Goal: Information Seeking & Learning: Understand process/instructions

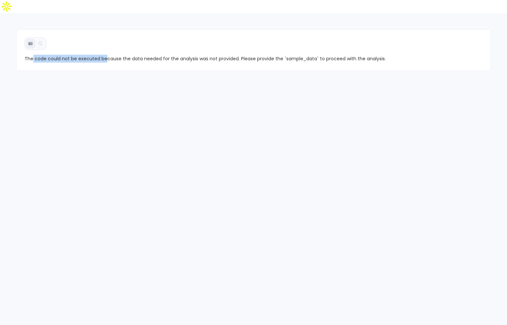
drag, startPoint x: 33, startPoint y: 47, endPoint x: 106, endPoint y: 43, distance: 73.2
click at [106, 55] on span "The code could not be executed because the data needed for the analysis was not…" at bounding box center [254, 59] width 459 height 8
click at [363, 55] on span "The code could not be executed because the data needed for the analysis was not…" at bounding box center [254, 59] width 459 height 8
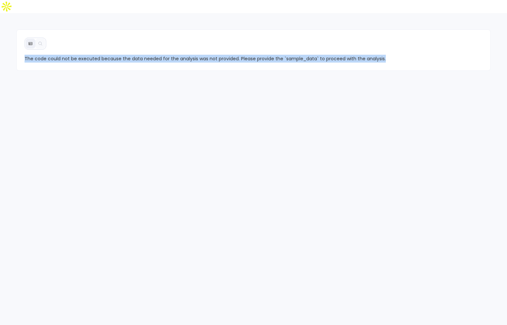
click at [363, 55] on span "The code could not be executed because the data needed for the analysis was not…" at bounding box center [254, 59] width 459 height 8
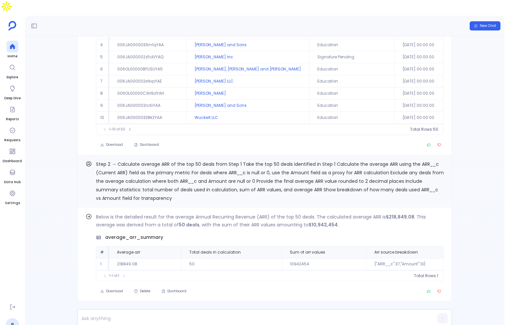
scroll to position [19, 5]
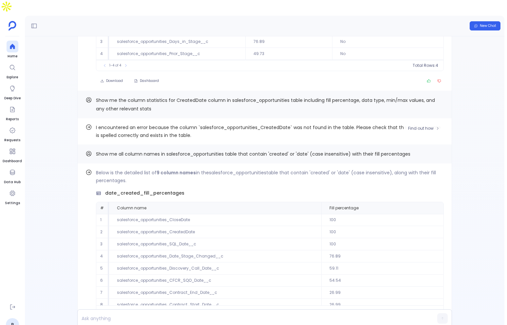
scroll to position [-278, 0]
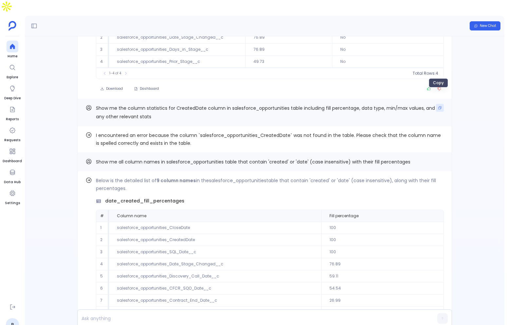
click at [439, 104] on button "Copy" at bounding box center [440, 108] width 8 height 8
click at [428, 134] on span "Find out how" at bounding box center [421, 136] width 26 height 5
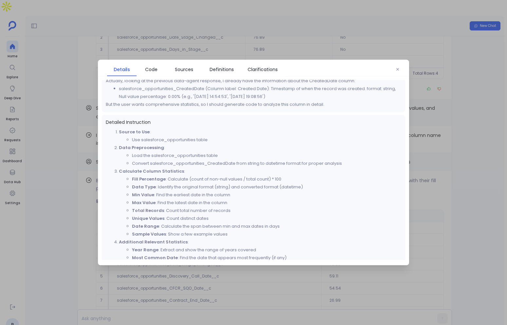
scroll to position [0, 0]
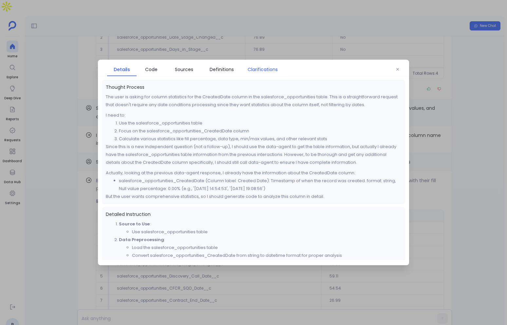
click at [269, 69] on span "Clarifications" at bounding box center [263, 69] width 30 height 7
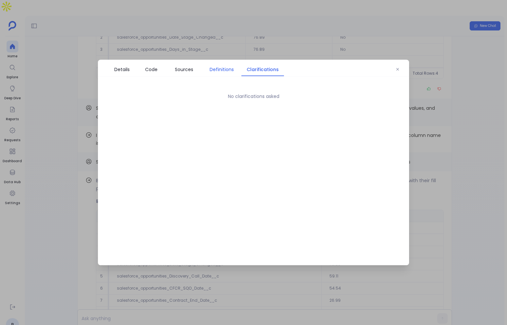
click at [223, 68] on span "Definitions" at bounding box center [222, 69] width 24 height 7
click at [186, 73] on link "Sources" at bounding box center [184, 70] width 36 height 14
click at [145, 74] on link "Code" at bounding box center [151, 70] width 29 height 14
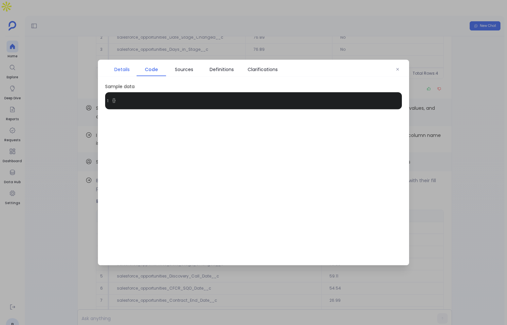
click at [122, 74] on link "Details" at bounding box center [121, 70] width 29 height 14
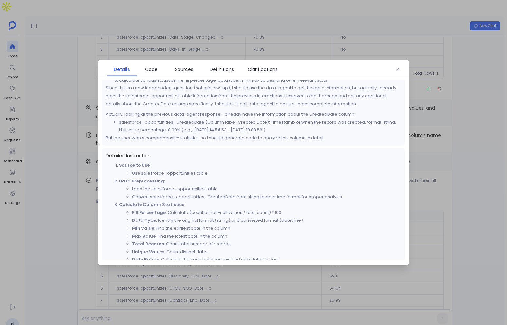
scroll to position [13, 0]
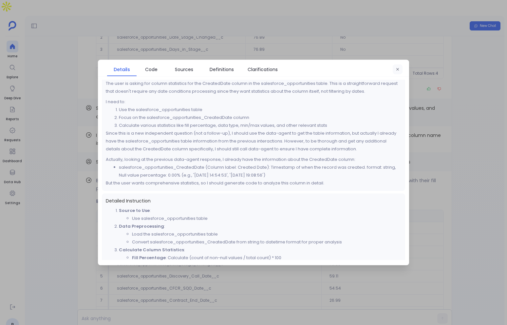
click at [394, 70] on button "button" at bounding box center [398, 70] width 10 height 10
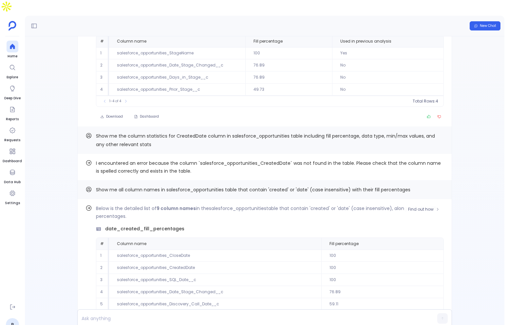
scroll to position [-311, 0]
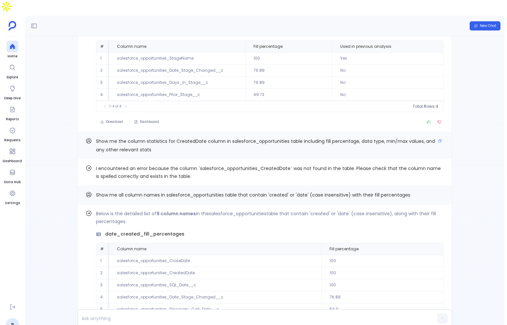
click at [177, 137] on p "Show me the column statistics for CreatedDate column in salesforce_opportunitie…" at bounding box center [270, 145] width 348 height 17
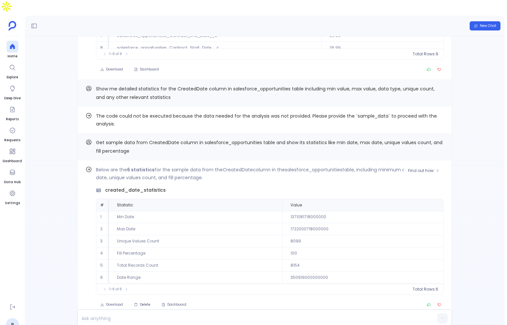
scroll to position [-31, 0]
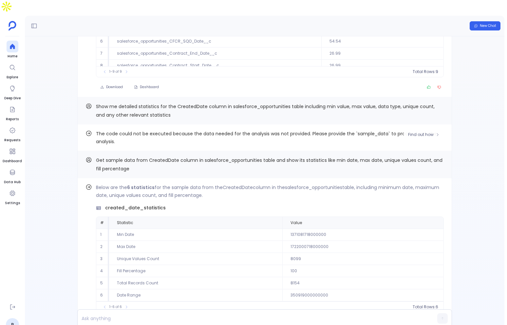
click at [198, 130] on span "The code could not be executed because the data needed for the analysis was not…" at bounding box center [270, 138] width 348 height 16
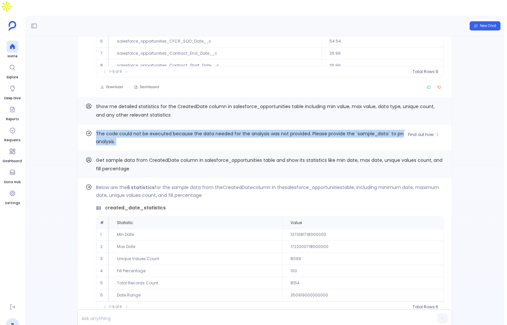
click at [198, 130] on span "The code could not be executed because the data needed for the analysis was not…" at bounding box center [270, 138] width 348 height 16
copy div "The code could not be executed because the data needed for the analysis was not…"
